Goal: Task Accomplishment & Management: Manage account settings

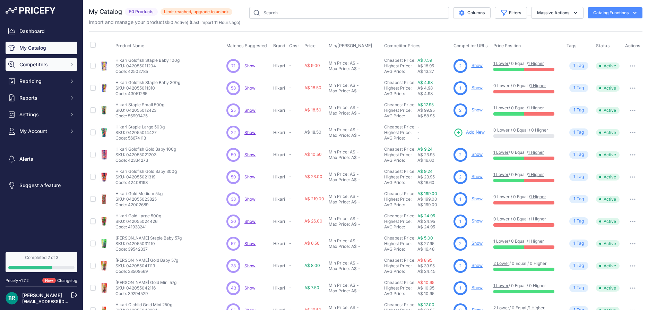
click at [64, 63] on span "Competitors" at bounding box center [41, 64] width 45 height 7
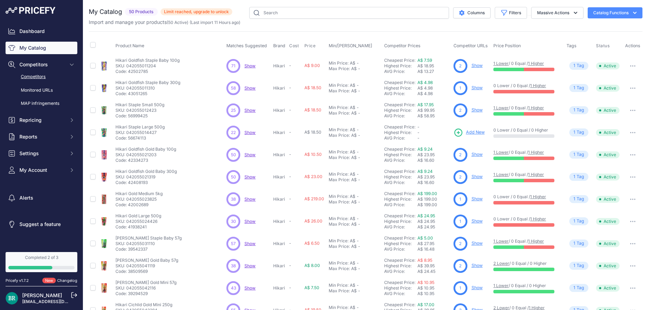
click at [52, 77] on link "Competitors" at bounding box center [42, 77] width 72 height 12
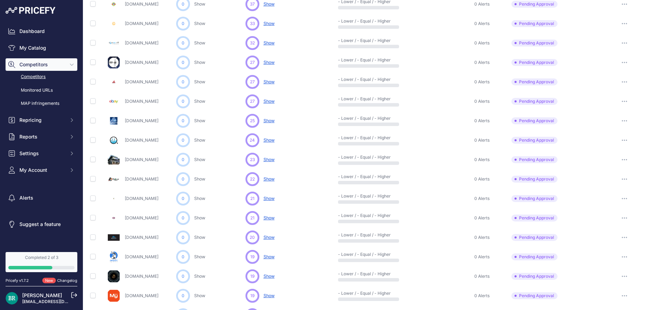
scroll to position [150, 0]
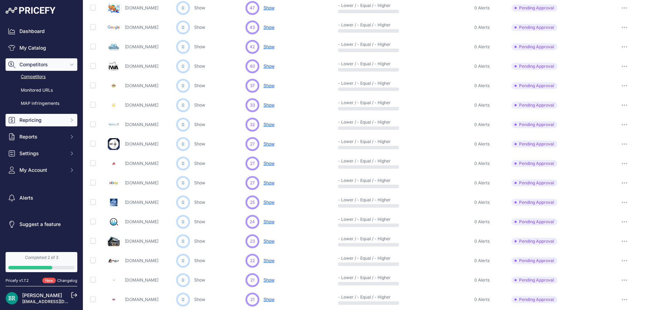
click at [36, 119] on span "Repricing" at bounding box center [41, 119] width 45 height 7
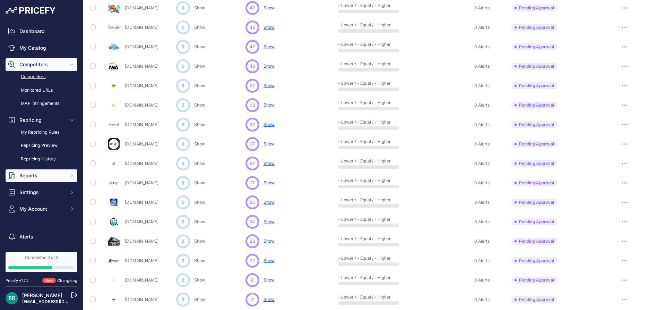
click at [42, 173] on span "Reports" at bounding box center [41, 175] width 45 height 7
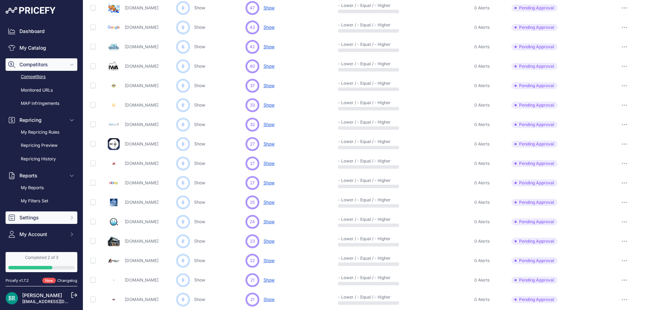
click at [52, 215] on span "Settings" at bounding box center [41, 217] width 45 height 7
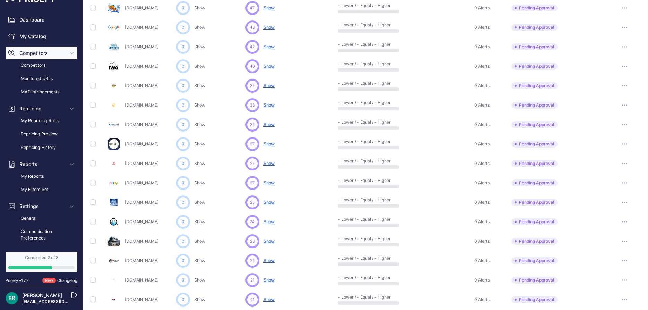
scroll to position [0, 0]
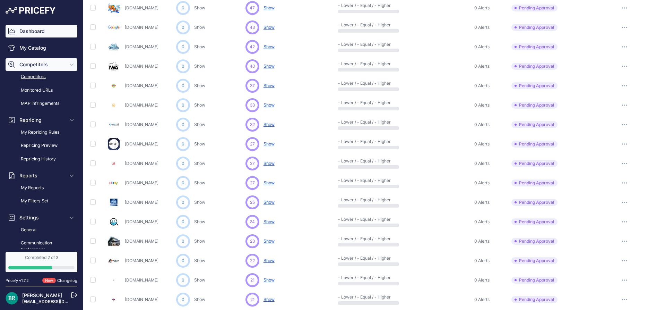
click at [31, 33] on link "Dashboard" at bounding box center [42, 31] width 72 height 12
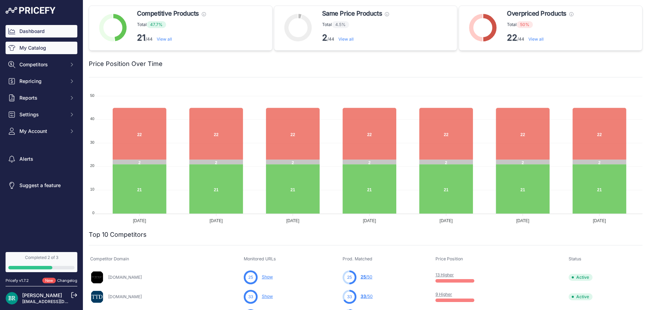
click at [34, 43] on link "My Catalog" at bounding box center [42, 48] width 72 height 12
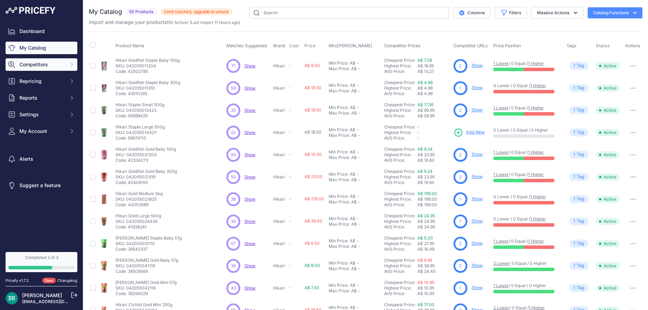
click at [54, 66] on span "Competitors" at bounding box center [41, 64] width 45 height 7
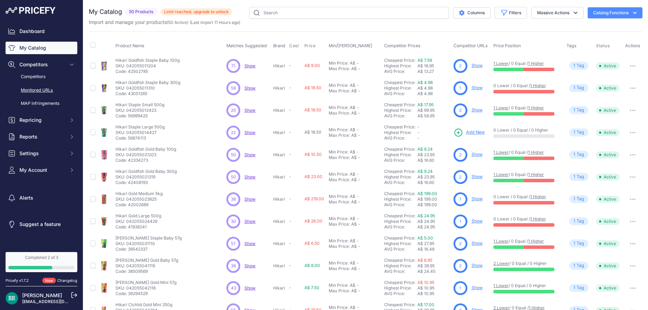
click at [37, 90] on link "Monitored URLs" at bounding box center [42, 90] width 72 height 12
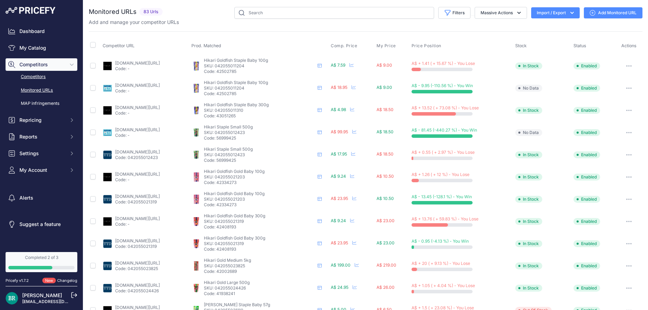
click at [50, 80] on link "Competitors" at bounding box center [42, 77] width 72 height 12
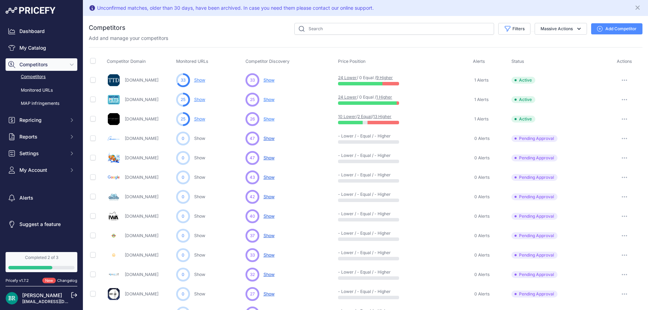
click at [184, 40] on div "Add and manage your competitors" at bounding box center [366, 38] width 554 height 7
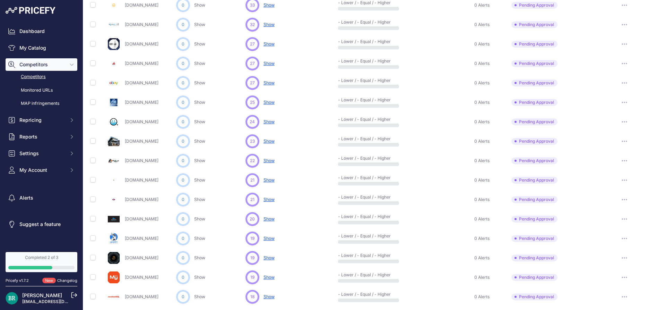
scroll to position [275, 0]
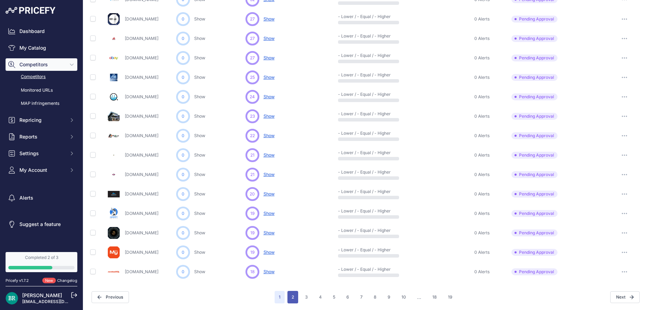
click at [292, 294] on button "2" at bounding box center [292, 296] width 11 height 12
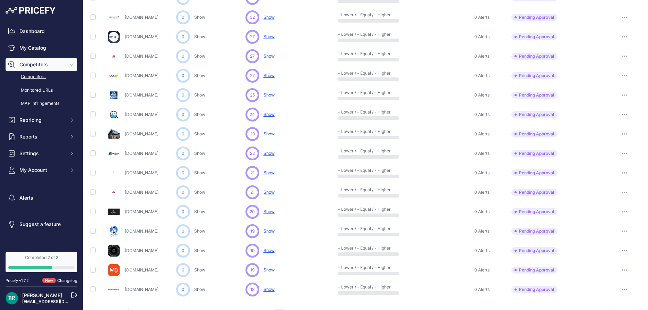
scroll to position [292, 0]
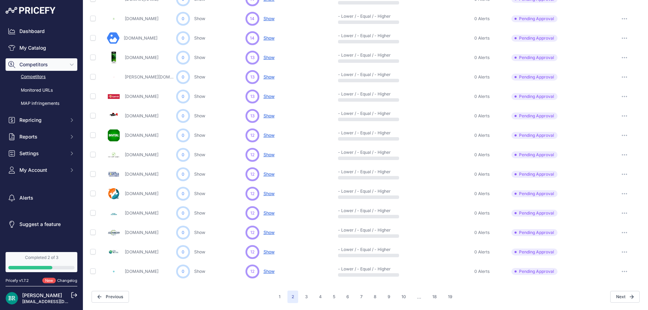
scroll to position [274, 0]
click at [94, 175] on input "checkbox" at bounding box center [93, 175] width 6 height 6
checkbox input "true"
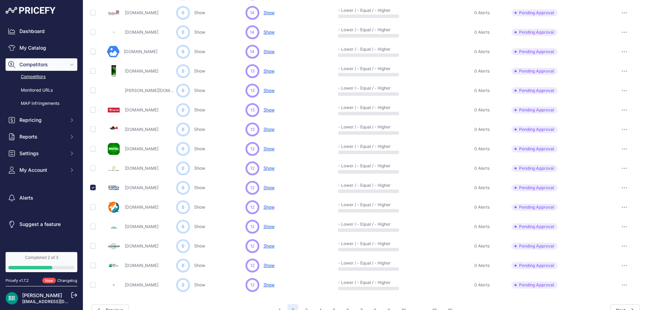
click at [93, 197] on td at bounding box center [97, 206] width 17 height 19
click at [92, 148] on input "checkbox" at bounding box center [93, 149] width 6 height 6
checkbox input "true"
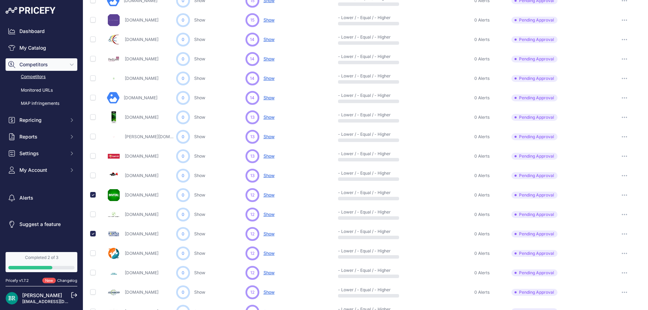
scroll to position [225, 0]
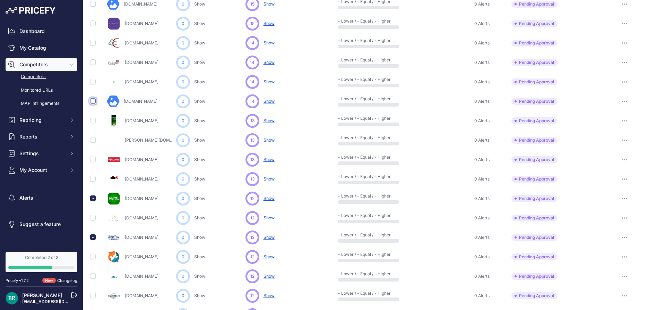
click at [92, 100] on input "checkbox" at bounding box center [93, 101] width 6 height 6
checkbox input "true"
click at [91, 122] on input "checkbox" at bounding box center [93, 121] width 6 height 6
checkbox input "true"
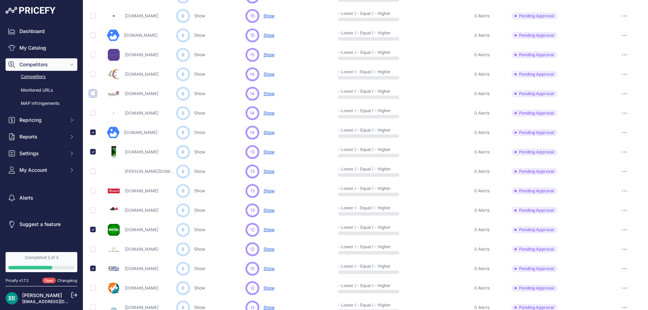
click at [92, 92] on input "checkbox" at bounding box center [93, 93] width 6 height 6
checkbox input "true"
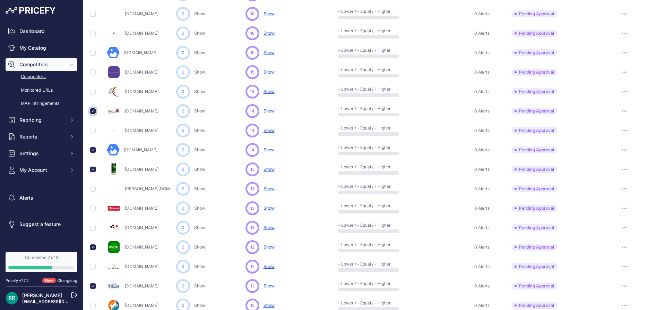
scroll to position [211, 0]
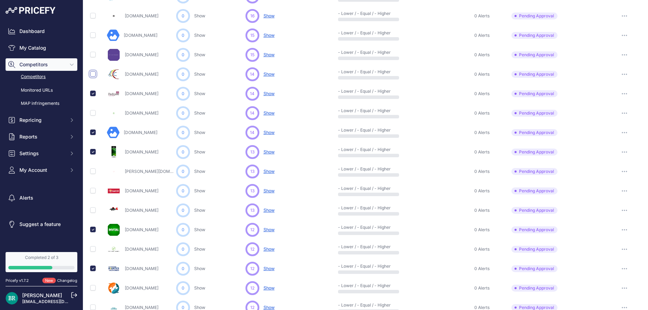
click at [91, 75] on input "checkbox" at bounding box center [93, 74] width 6 height 6
checkbox input "true"
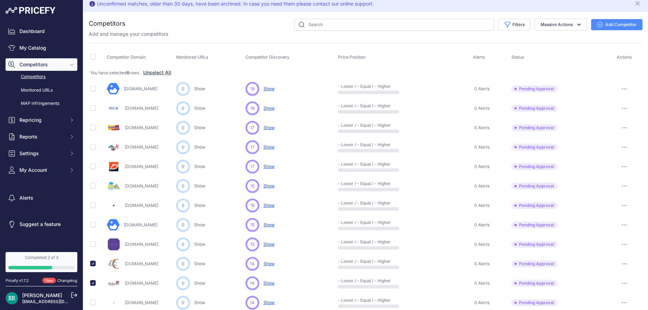
scroll to position [0, 0]
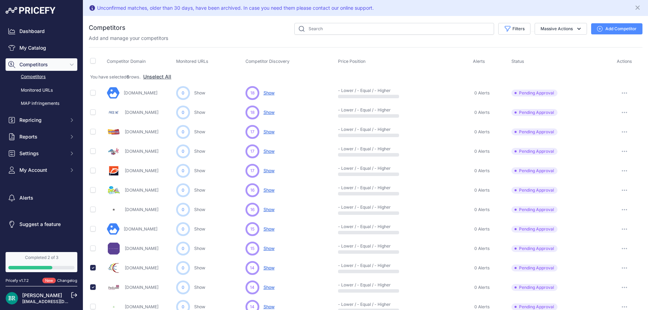
click at [621, 60] on span "Actions" at bounding box center [624, 61] width 15 height 5
click at [579, 30] on icon "button" at bounding box center [578, 28] width 7 height 7
click at [574, 28] on button "Massive Actions" at bounding box center [560, 29] width 52 height 12
click at [523, 29] on button "Filters" at bounding box center [514, 29] width 32 height 12
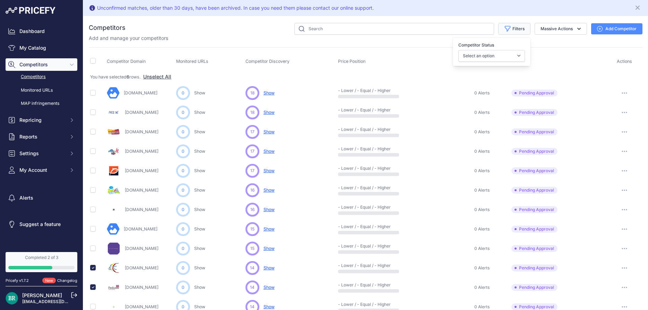
click at [521, 31] on button "Filters" at bounding box center [514, 29] width 32 height 12
click at [129, 39] on p "Add and manage your competitors" at bounding box center [128, 38] width 79 height 7
click at [93, 61] on input "checkbox" at bounding box center [93, 61] width 6 height 6
checkbox input "true"
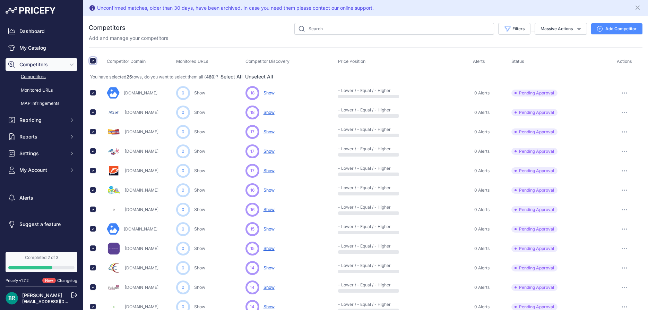
click at [92, 59] on input "checkbox" at bounding box center [93, 61] width 6 height 6
checkbox input "false"
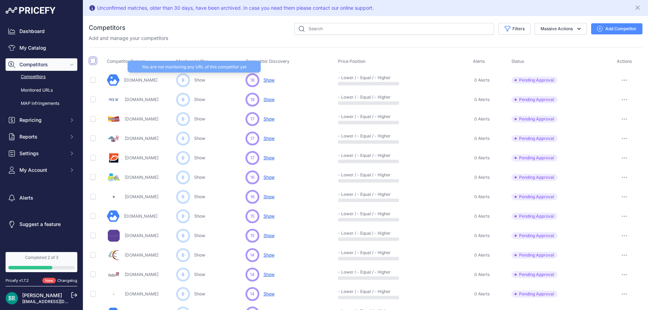
scroll to position [125, 0]
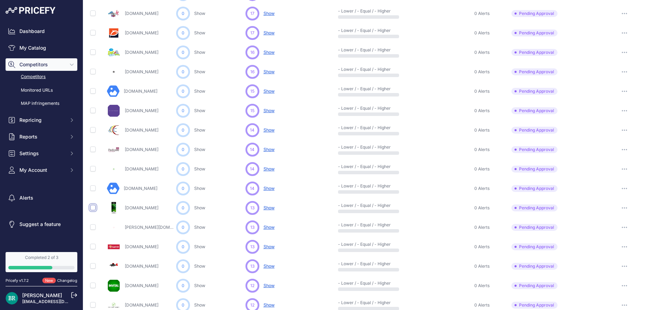
click at [92, 209] on input "checkbox" at bounding box center [93, 208] width 6 height 6
checkbox input "true"
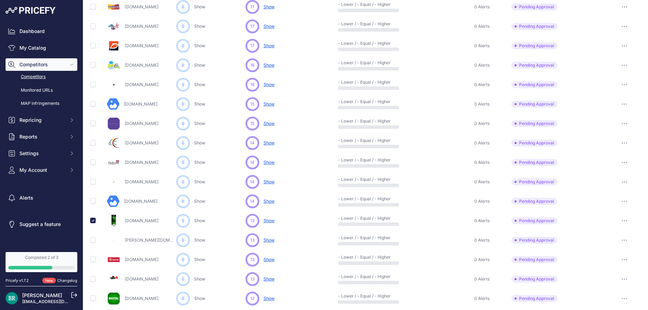
click at [624, 220] on icon "button" at bounding box center [624, 220] width 1 height 1
click at [620, 255] on button "Exclude Competitor" at bounding box center [612, 257] width 57 height 11
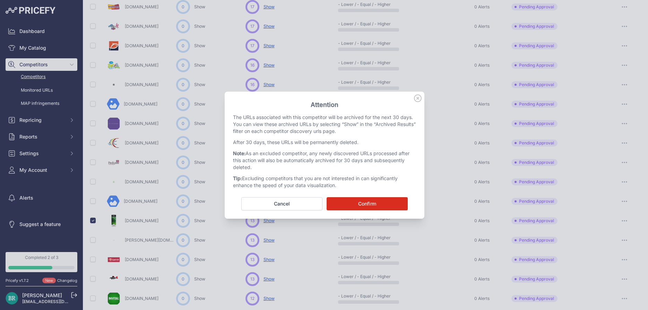
click at [371, 207] on button "Confirm" at bounding box center [367, 203] width 81 height 13
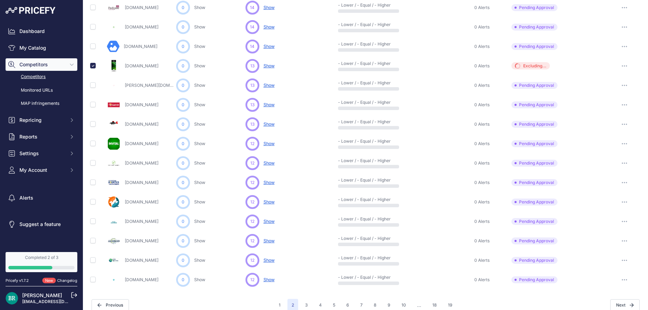
scroll to position [306, 0]
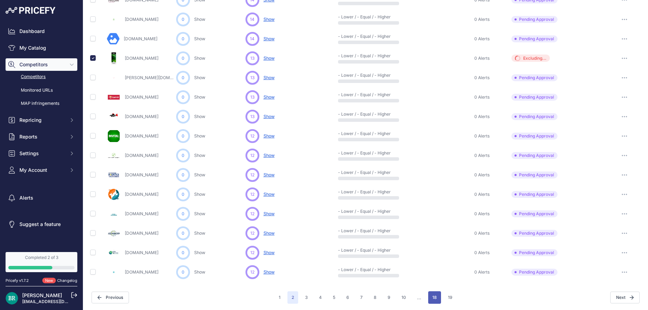
click at [438, 297] on button "18" at bounding box center [434, 297] width 13 height 12
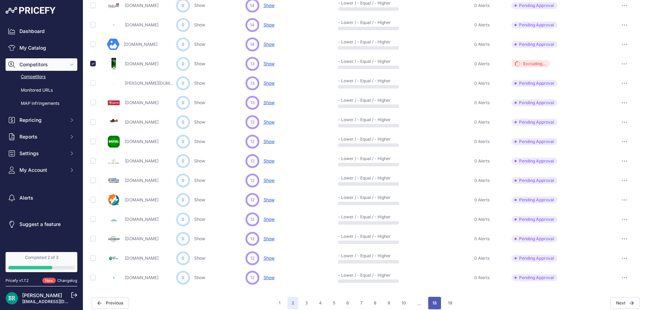
scroll to position [311, 0]
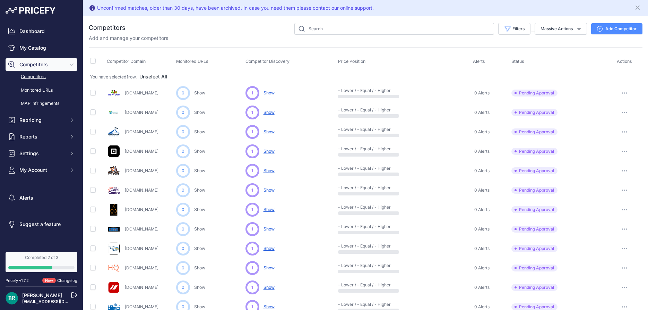
click at [151, 77] on button "Unselect All" at bounding box center [153, 76] width 28 height 7
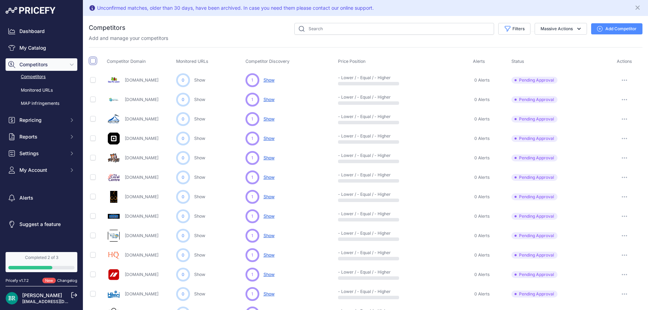
click at [93, 60] on input "checkbox" at bounding box center [93, 61] width 6 height 6
checkbox input "true"
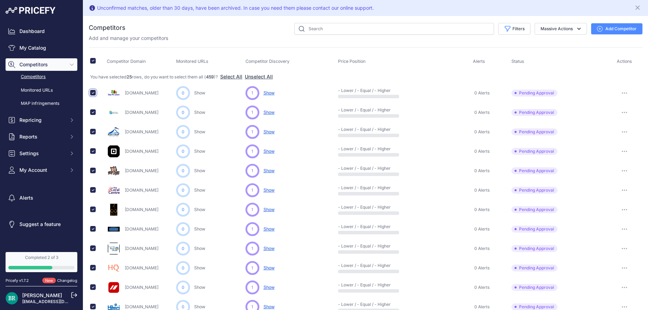
click at [94, 94] on input "checkbox" at bounding box center [93, 93] width 6 height 6
checkbox input "false"
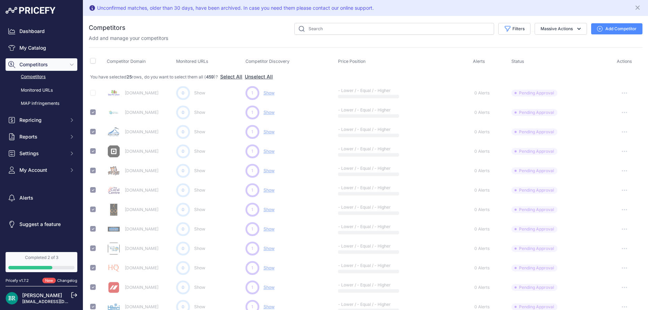
checkbox input "false"
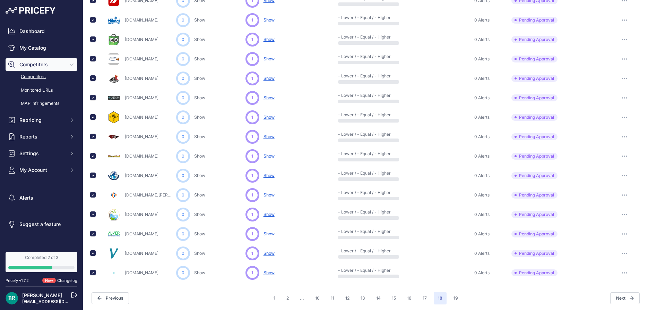
scroll to position [287, 0]
click at [627, 272] on button "button" at bounding box center [624, 272] width 14 height 10
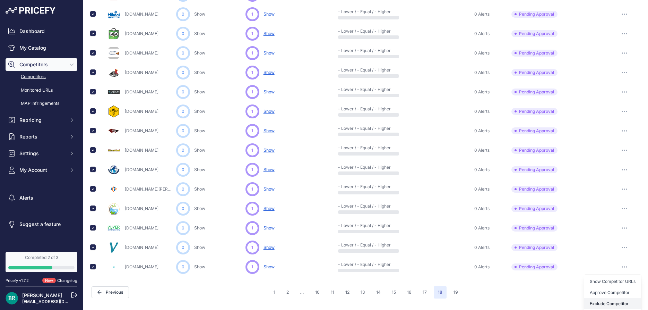
click at [607, 302] on button "Exclude Competitor" at bounding box center [612, 303] width 57 height 11
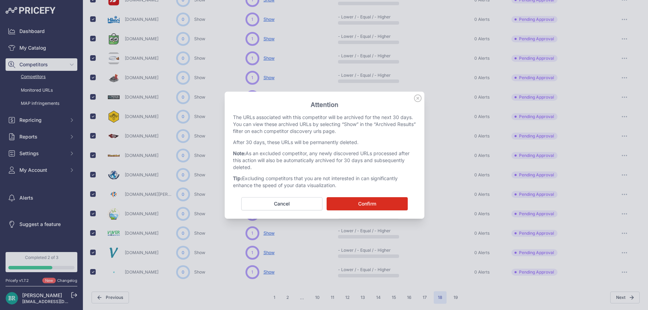
click at [382, 199] on button "Confirm" at bounding box center [367, 203] width 81 height 13
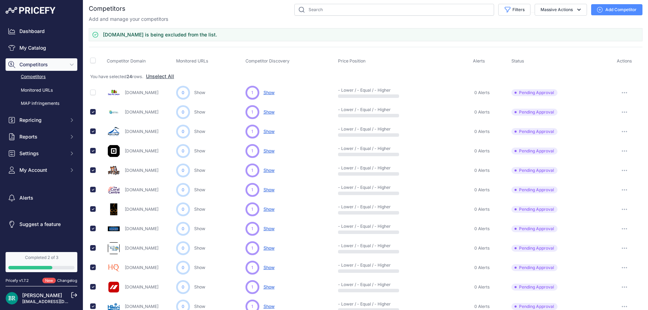
scroll to position [0, 0]
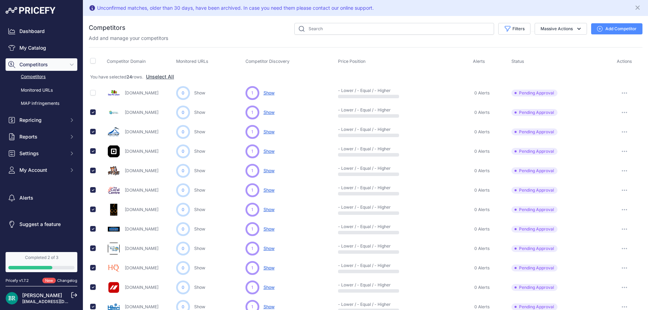
click at [625, 62] on span "Actions" at bounding box center [624, 61] width 15 height 5
click at [577, 31] on icon "button" at bounding box center [578, 28] width 7 height 7
click at [487, 44] on div "Competitors" at bounding box center [366, 306] width 554 height 567
click at [32, 153] on span "Settings" at bounding box center [41, 153] width 45 height 7
click at [37, 202] on link "Alert Rules" at bounding box center [42, 199] width 72 height 12
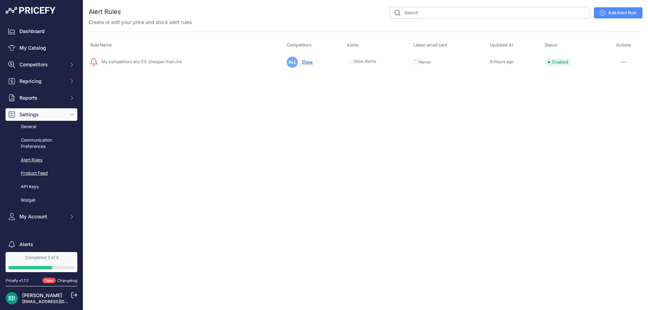
click at [39, 173] on link "Product Feed" at bounding box center [42, 173] width 72 height 12
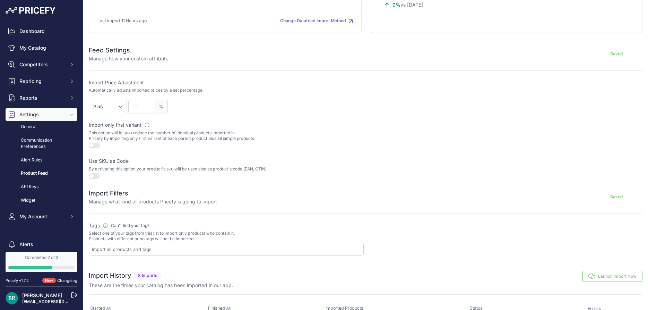
scroll to position [33, 0]
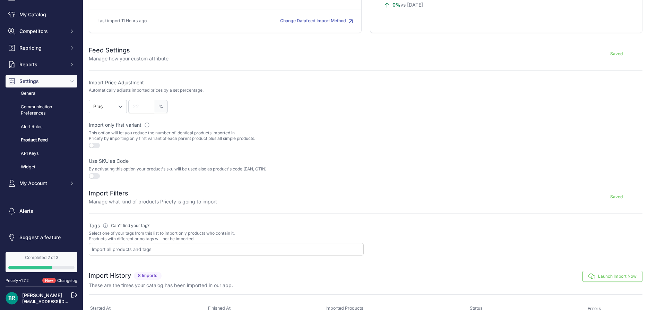
click at [48, 298] on p "[EMAIL_ADDRESS][DOMAIN_NAME]" at bounding box center [46, 301] width 49 height 6
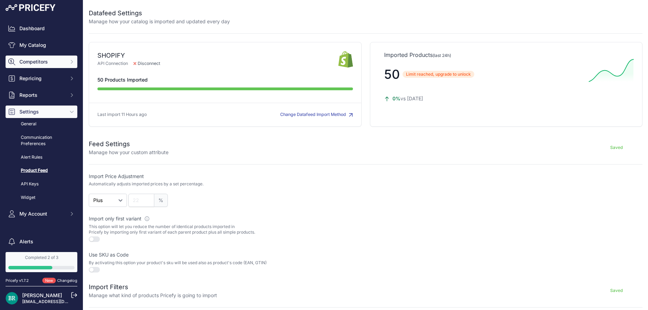
scroll to position [0, 0]
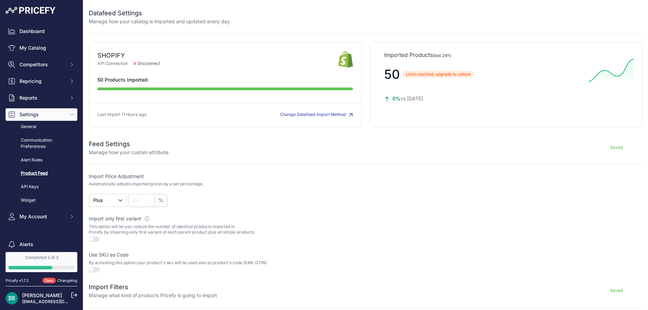
click at [36, 8] on img at bounding box center [31, 10] width 50 height 7
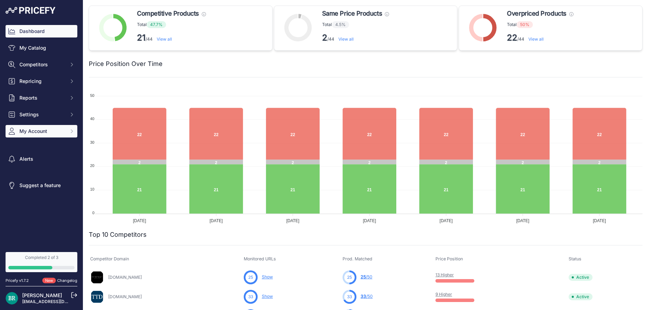
click at [43, 130] on span "My Account" at bounding box center [41, 131] width 45 height 7
click at [25, 197] on link "Billing" at bounding box center [42, 197] width 72 height 12
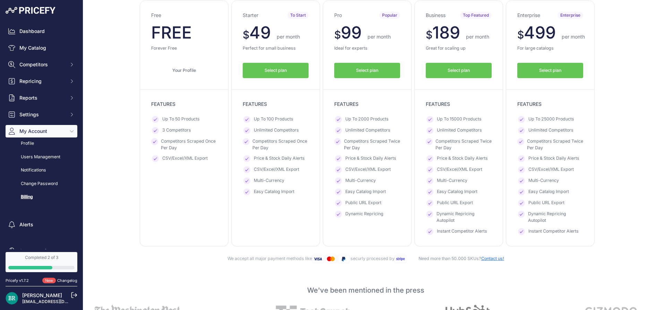
scroll to position [62, 0]
